Goal: Information Seeking & Learning: Understand process/instructions

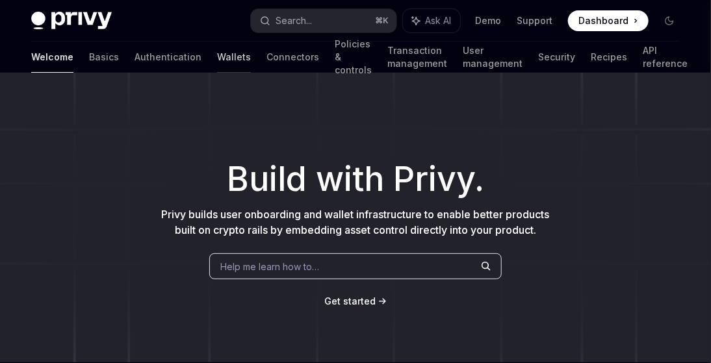
click at [217, 62] on link "Wallets" at bounding box center [234, 57] width 34 height 31
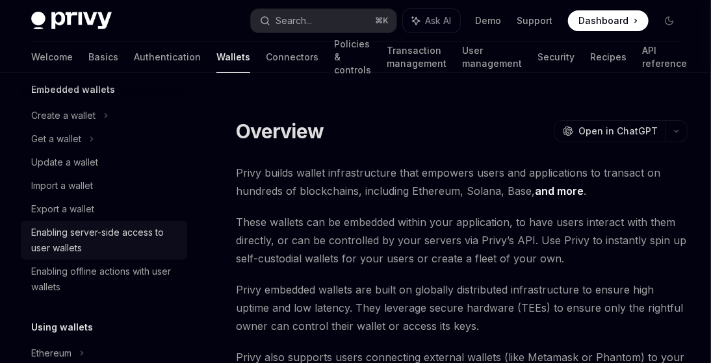
scroll to position [79, 0]
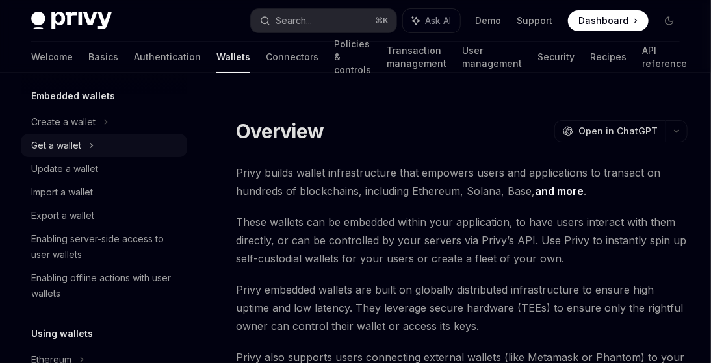
click at [94, 146] on icon at bounding box center [91, 146] width 5 height 16
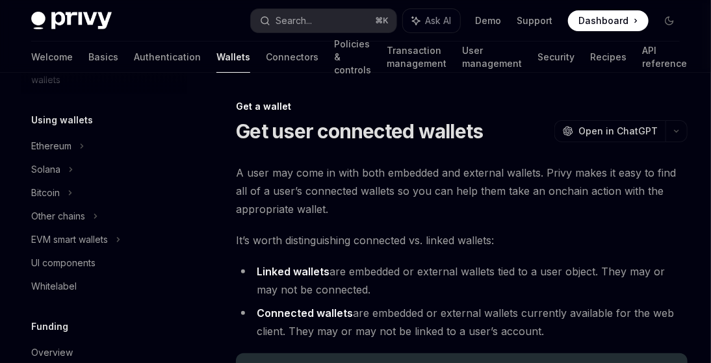
scroll to position [364, 0]
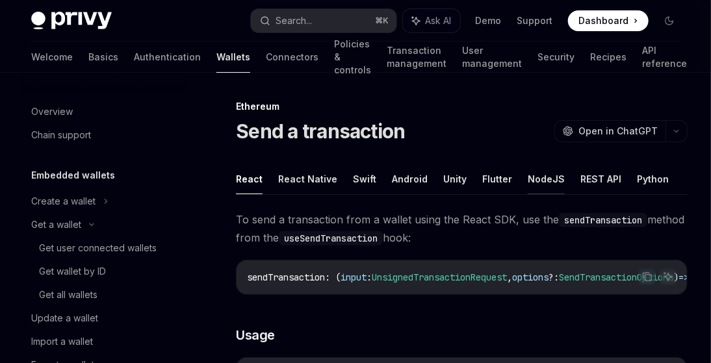
click at [545, 181] on button "NodeJS" at bounding box center [545, 179] width 37 height 31
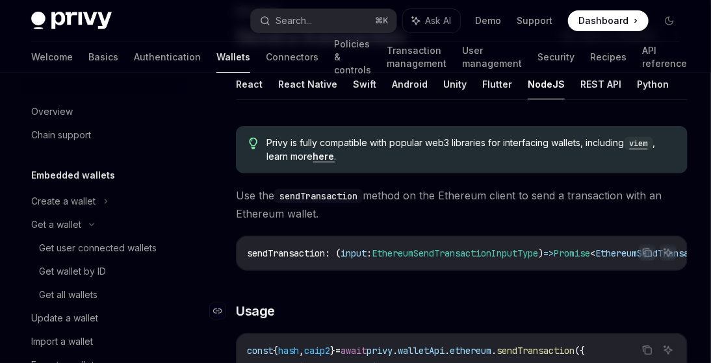
scroll to position [82, 0]
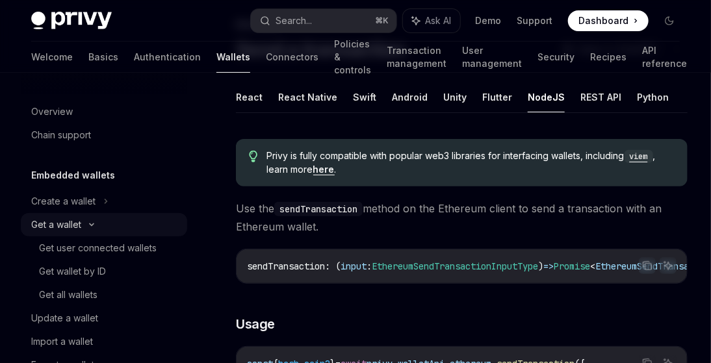
click at [91, 225] on icon at bounding box center [92, 225] width 4 height 2
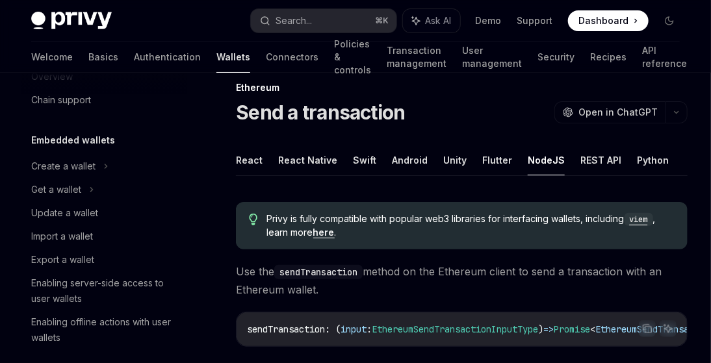
scroll to position [0, 0]
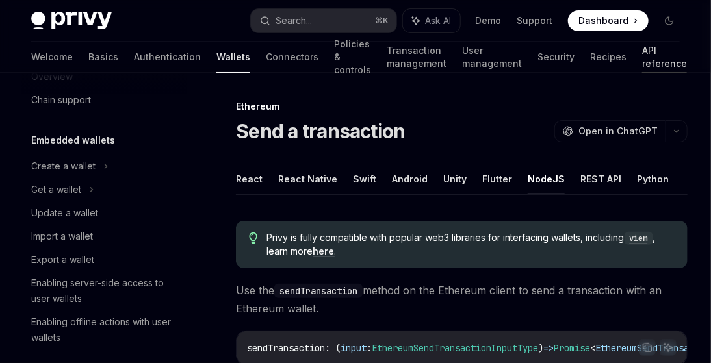
click at [645, 58] on link "API reference" at bounding box center [664, 57] width 45 height 31
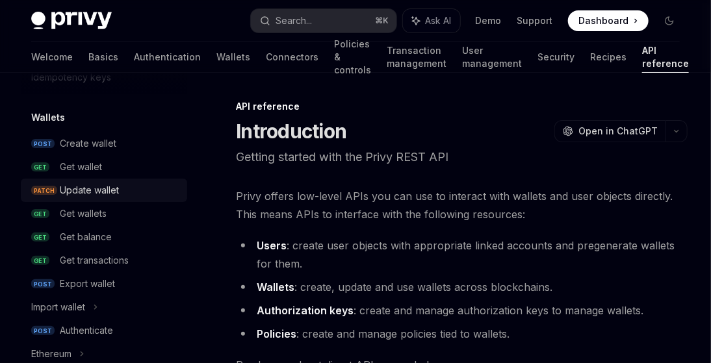
scroll to position [99, 0]
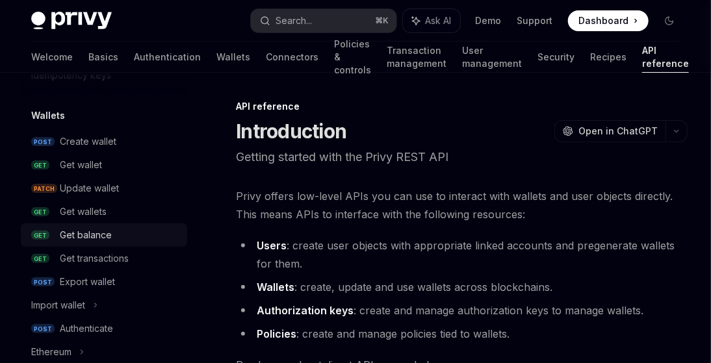
click at [98, 235] on div "Get balance" at bounding box center [86, 235] width 52 height 16
type textarea "*"
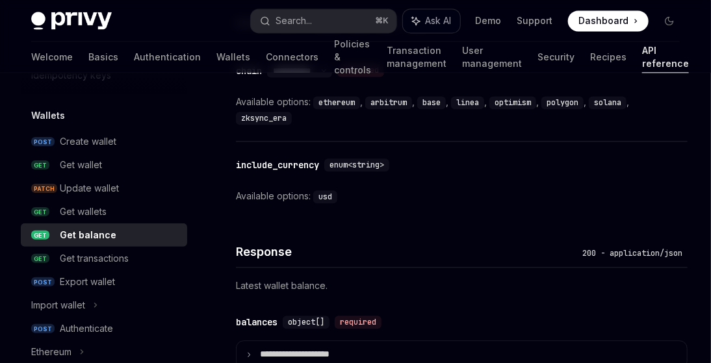
scroll to position [1019, 0]
